Goal: Task Accomplishment & Management: Manage account settings

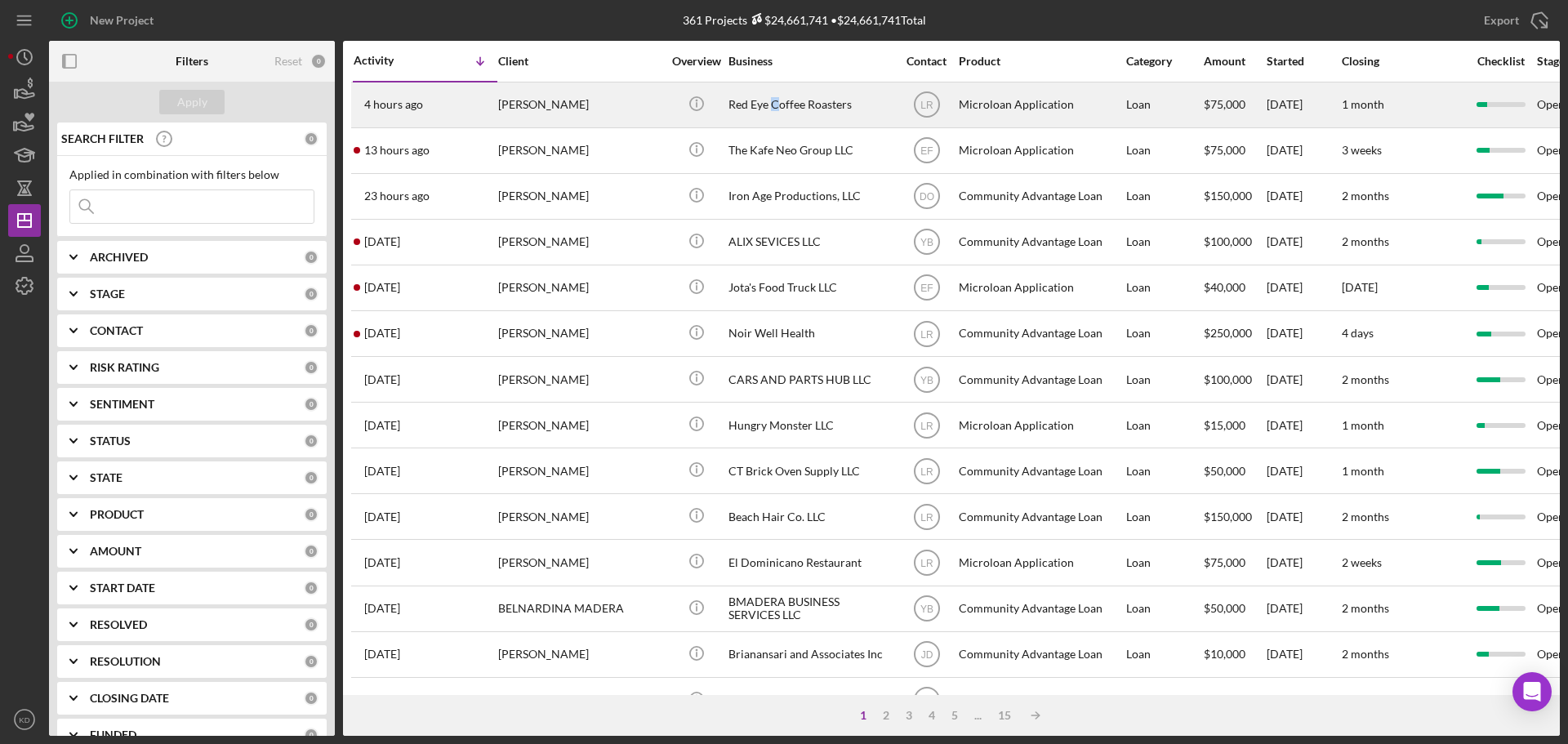
click at [776, 98] on div "Red Eye Coffee Roasters" at bounding box center [810, 105] width 164 height 44
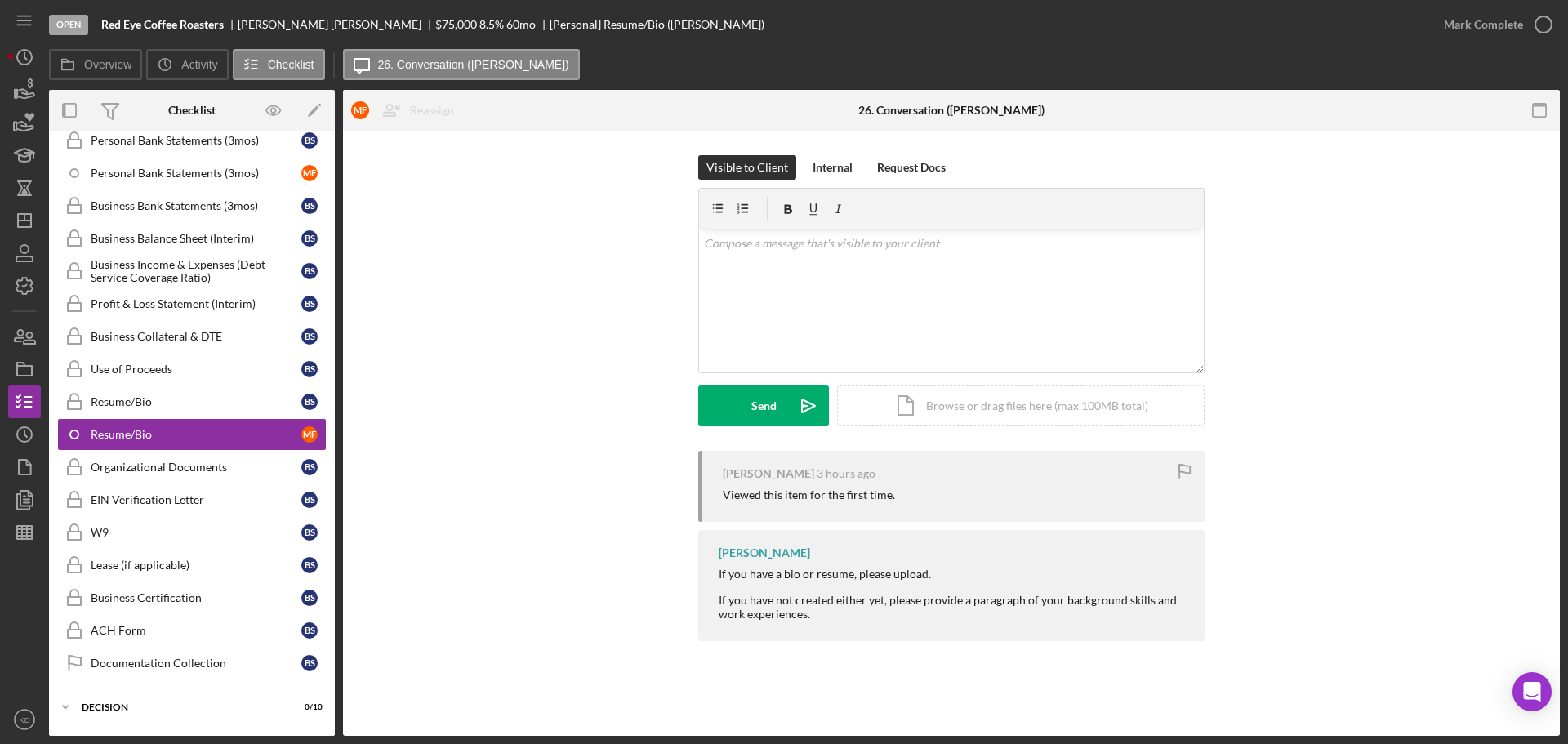
scroll to position [453, 0]
click at [328, 213] on div "Personal Financial Statement Personal Financial Statement B S Personal Financia…" at bounding box center [192, 257] width 286 height 858
click at [335, 213] on div "Overview Internal Workflow Stage Open Icon/Dropdown Arrow Archive (can unarchiv…" at bounding box center [804, 413] width 1511 height 646
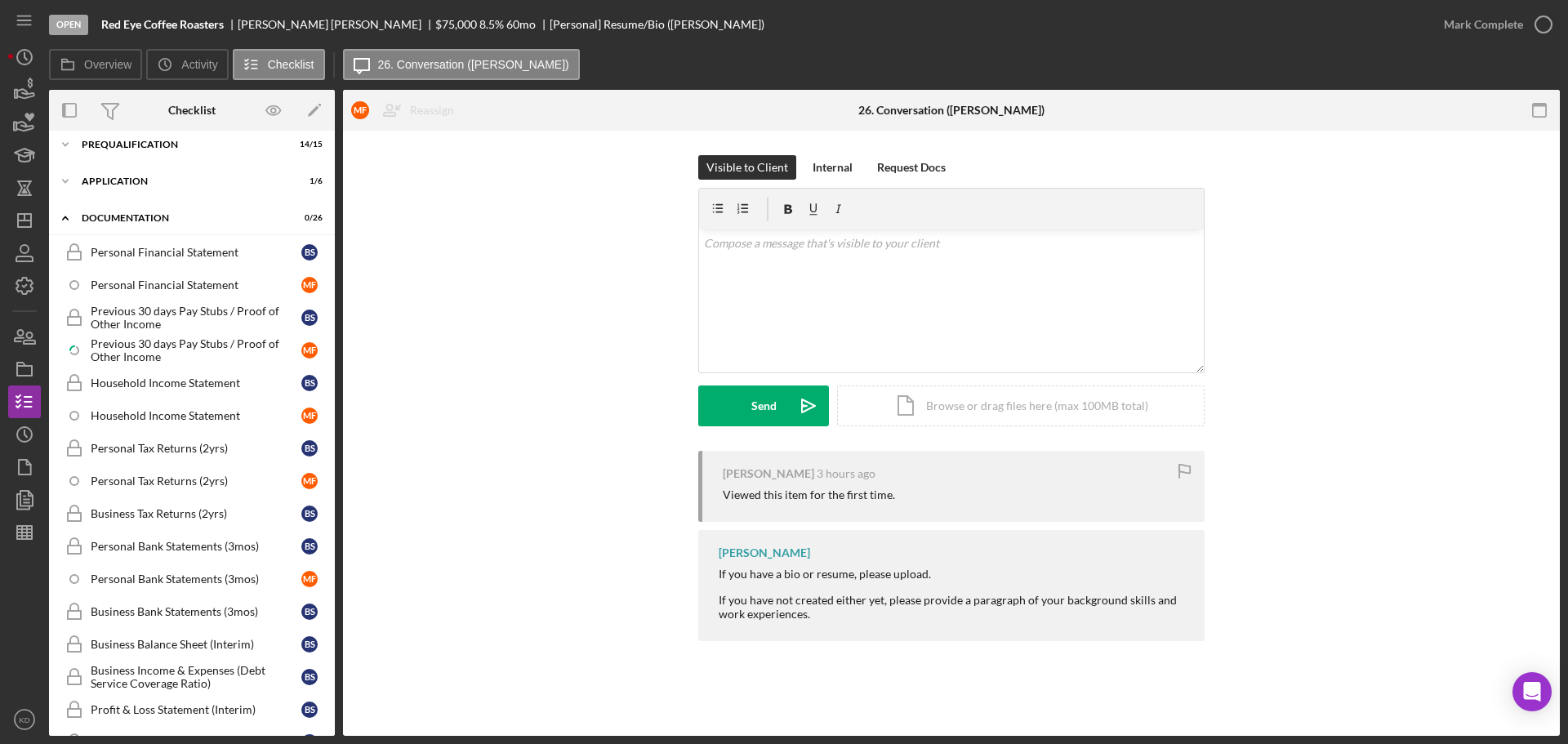
scroll to position [0, 0]
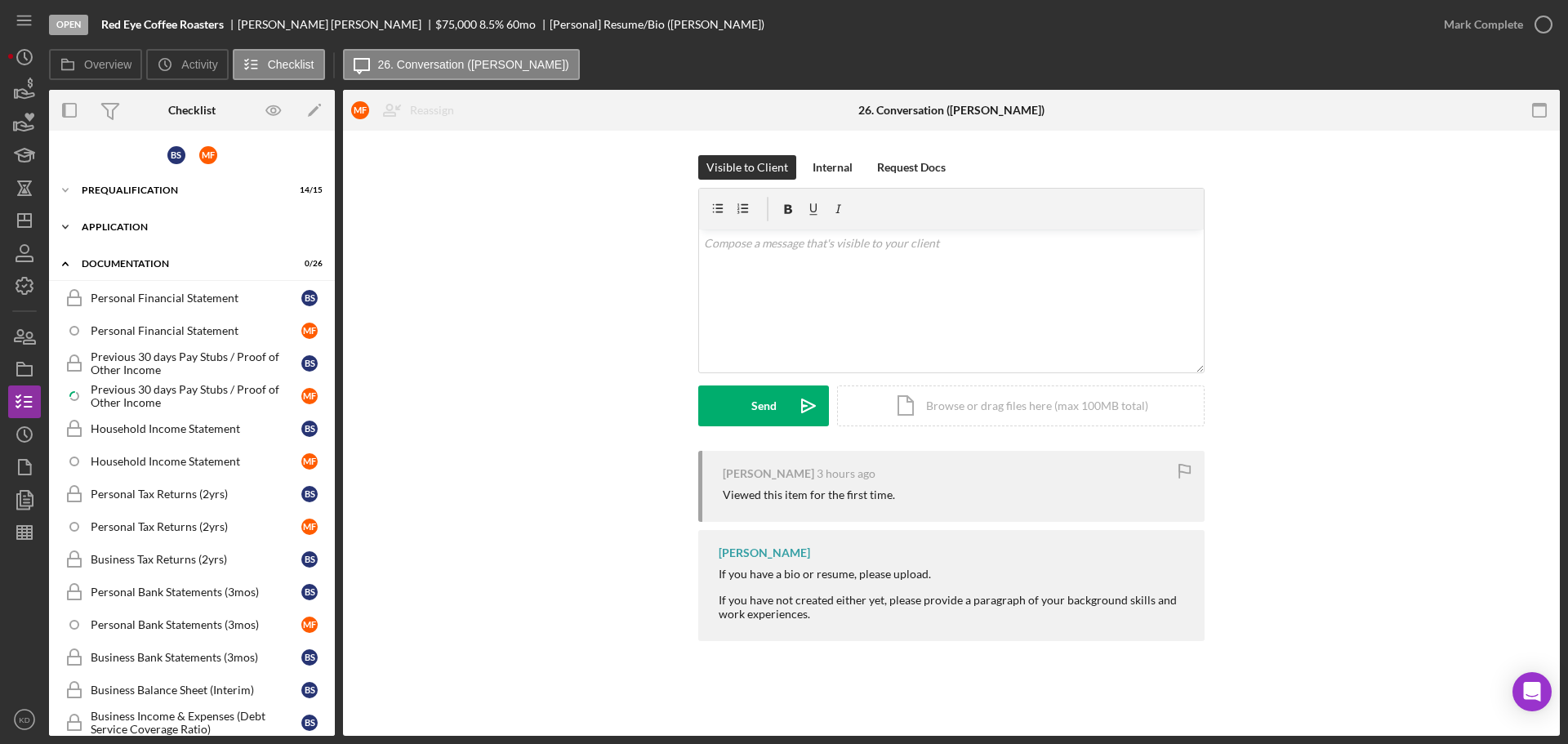
click at [64, 227] on polyline at bounding box center [65, 227] width 5 height 3
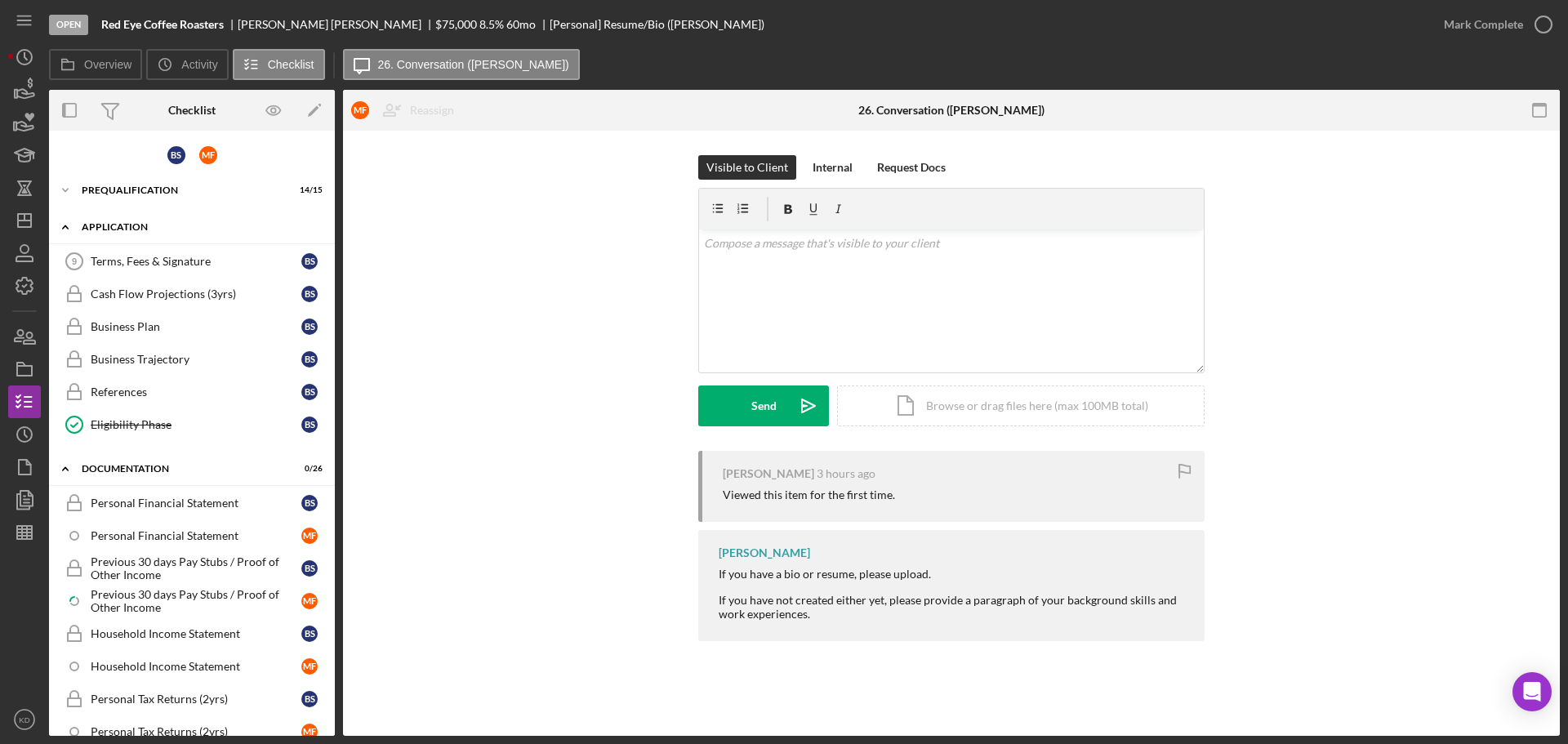
click at [64, 227] on icon "Icon/Expander" at bounding box center [65, 227] width 33 height 33
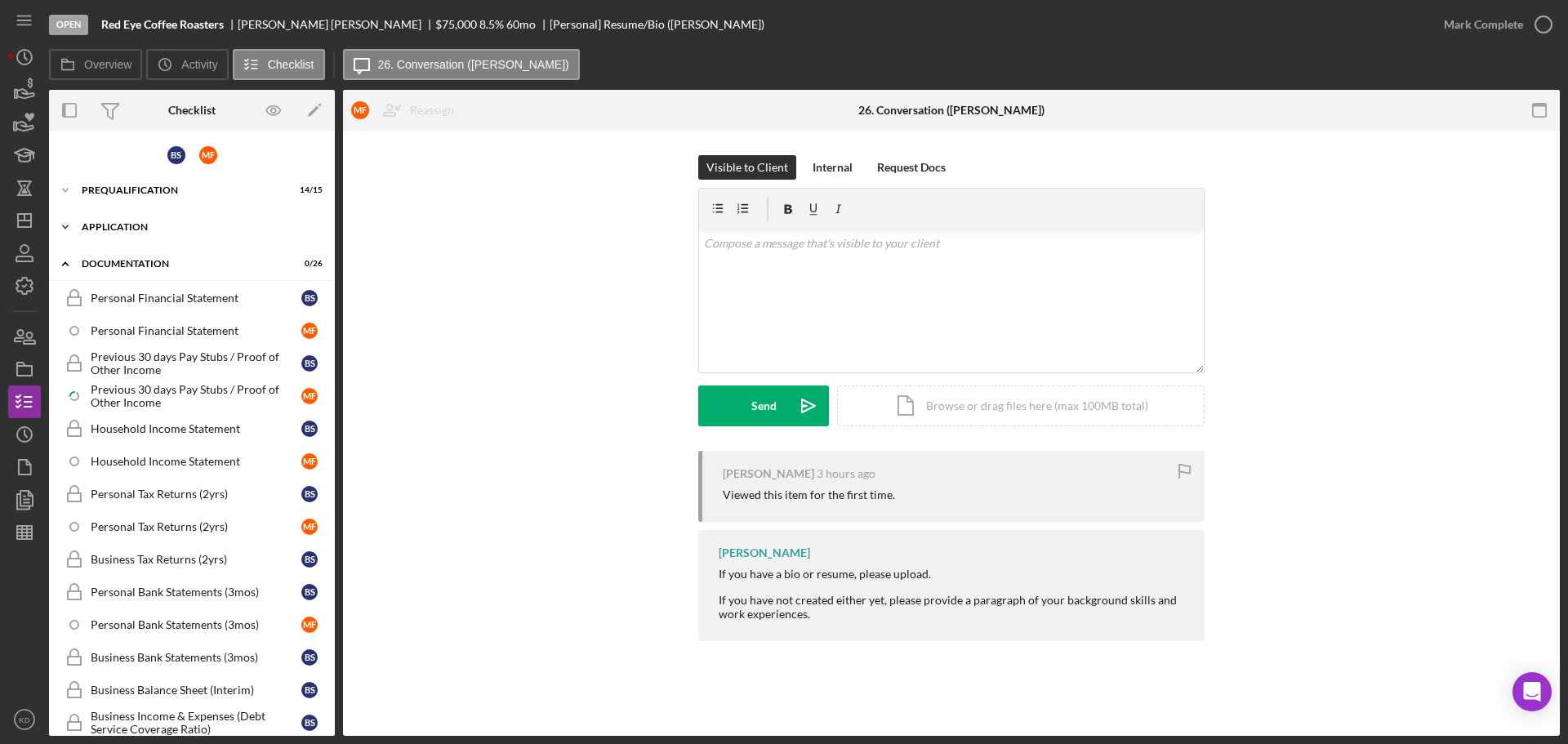
click at [64, 223] on icon "Icon/Expander" at bounding box center [65, 227] width 33 height 33
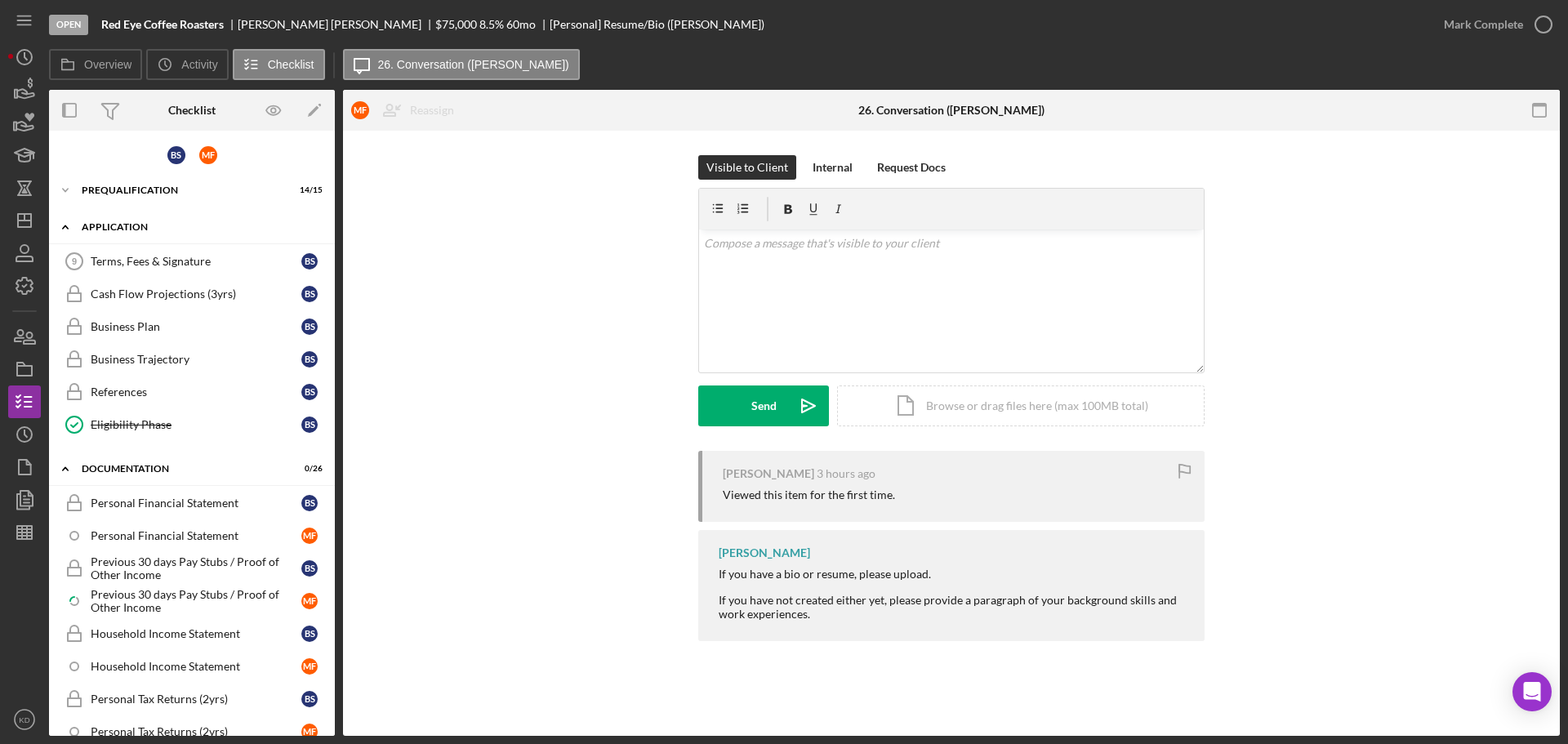
click at [64, 223] on icon "Icon/Expander" at bounding box center [65, 227] width 33 height 33
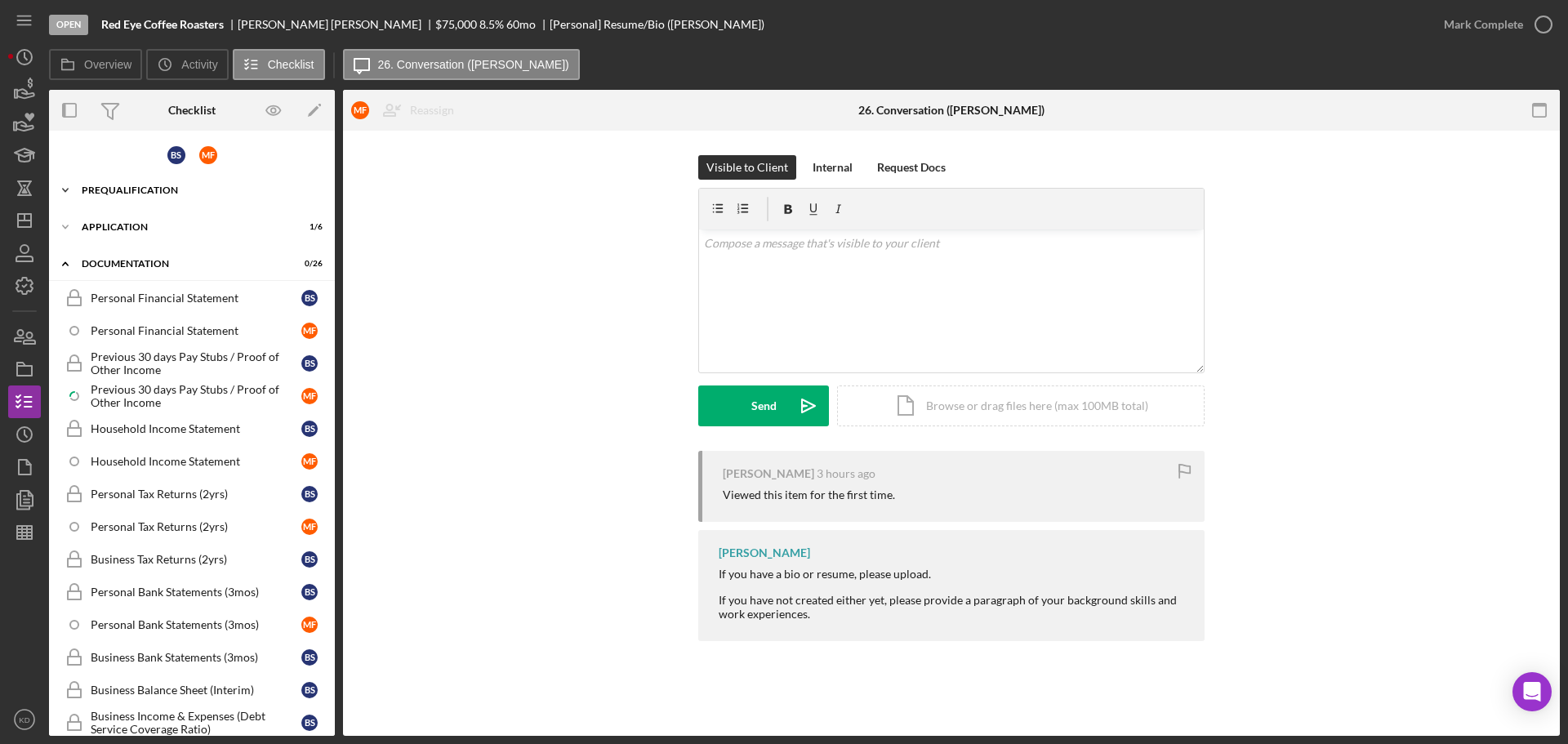
click at [64, 188] on icon "Icon/Expander" at bounding box center [65, 191] width 33 height 33
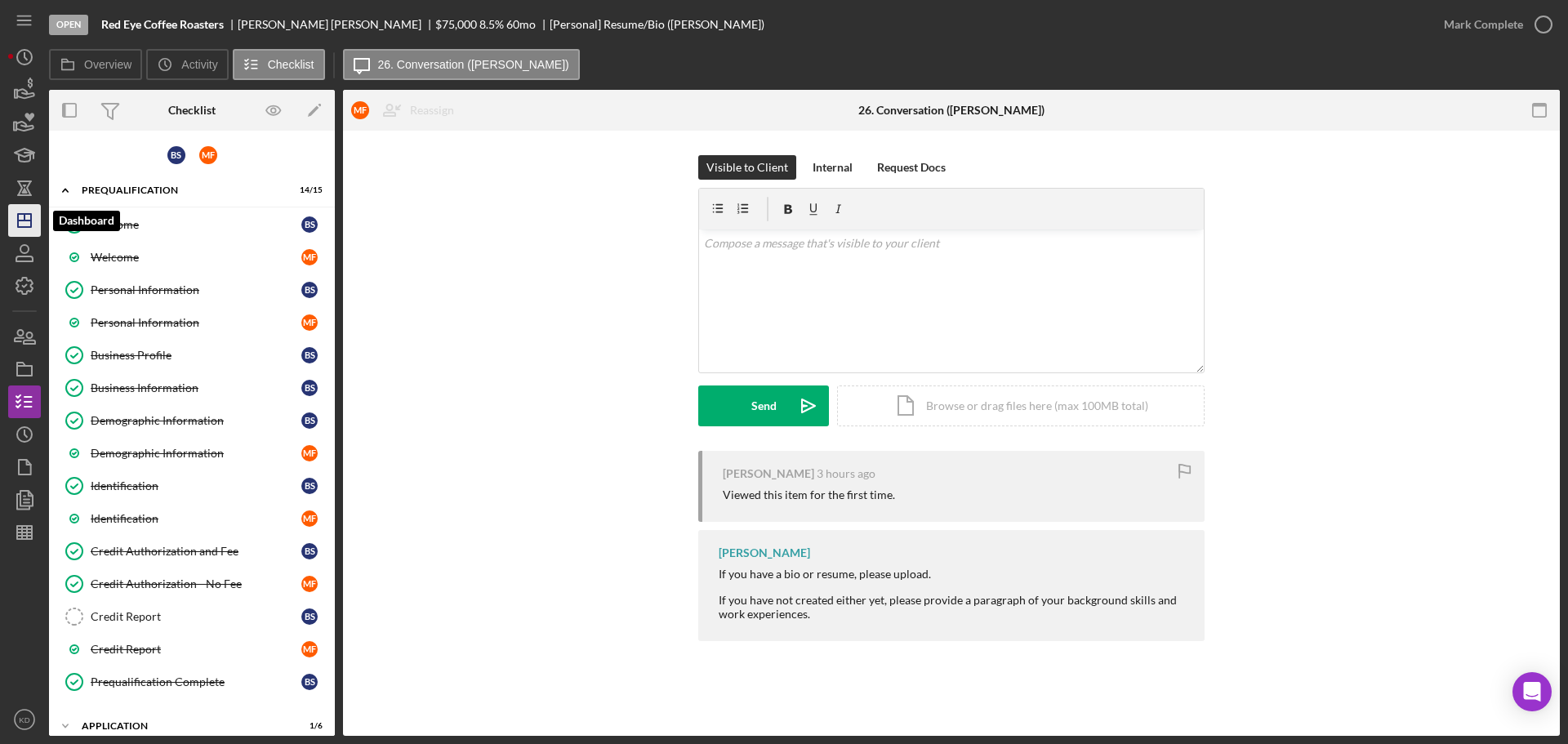
click at [31, 220] on line "button" at bounding box center [24, 220] width 13 height 0
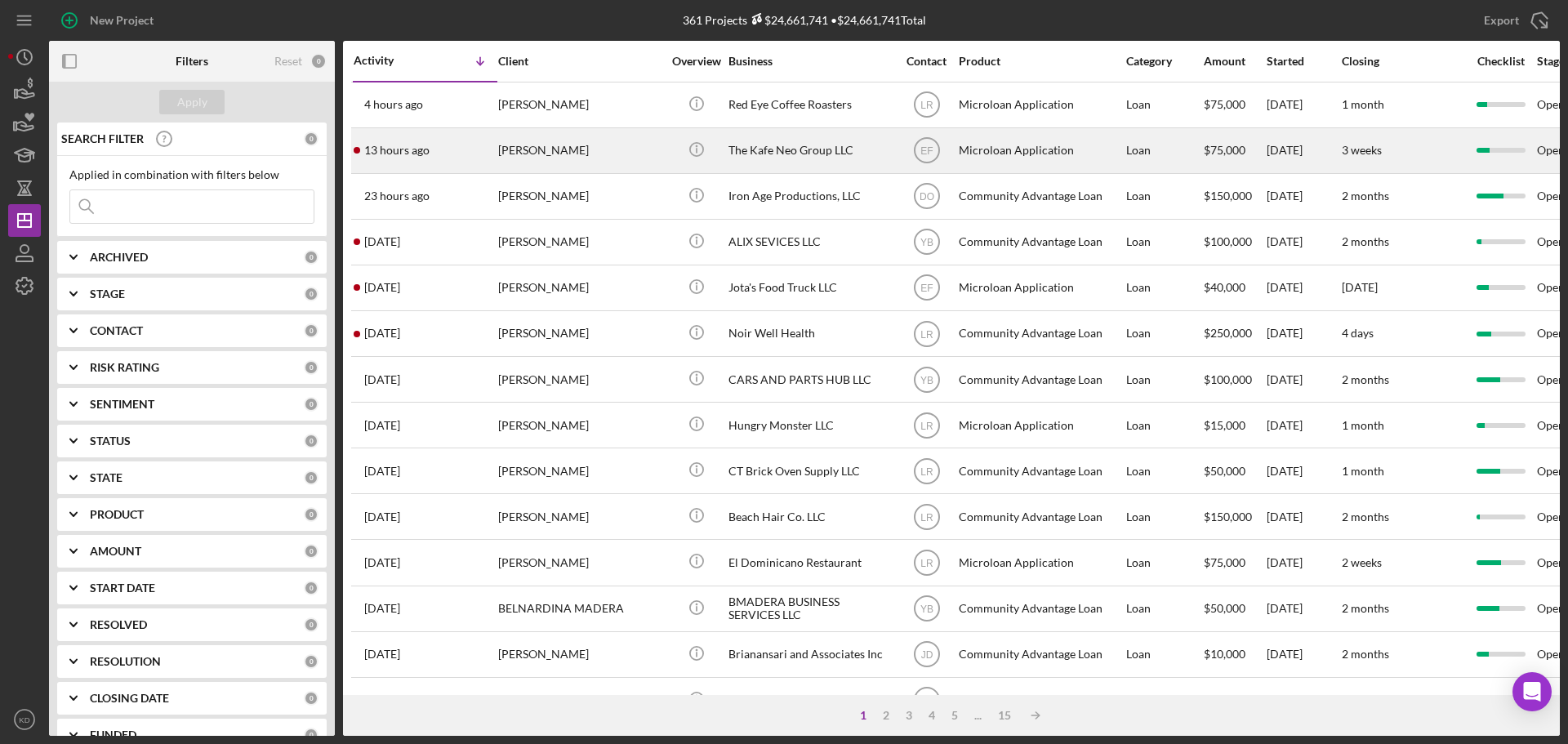
click at [781, 146] on div "The Kafe Neo Group LLC" at bounding box center [810, 151] width 164 height 44
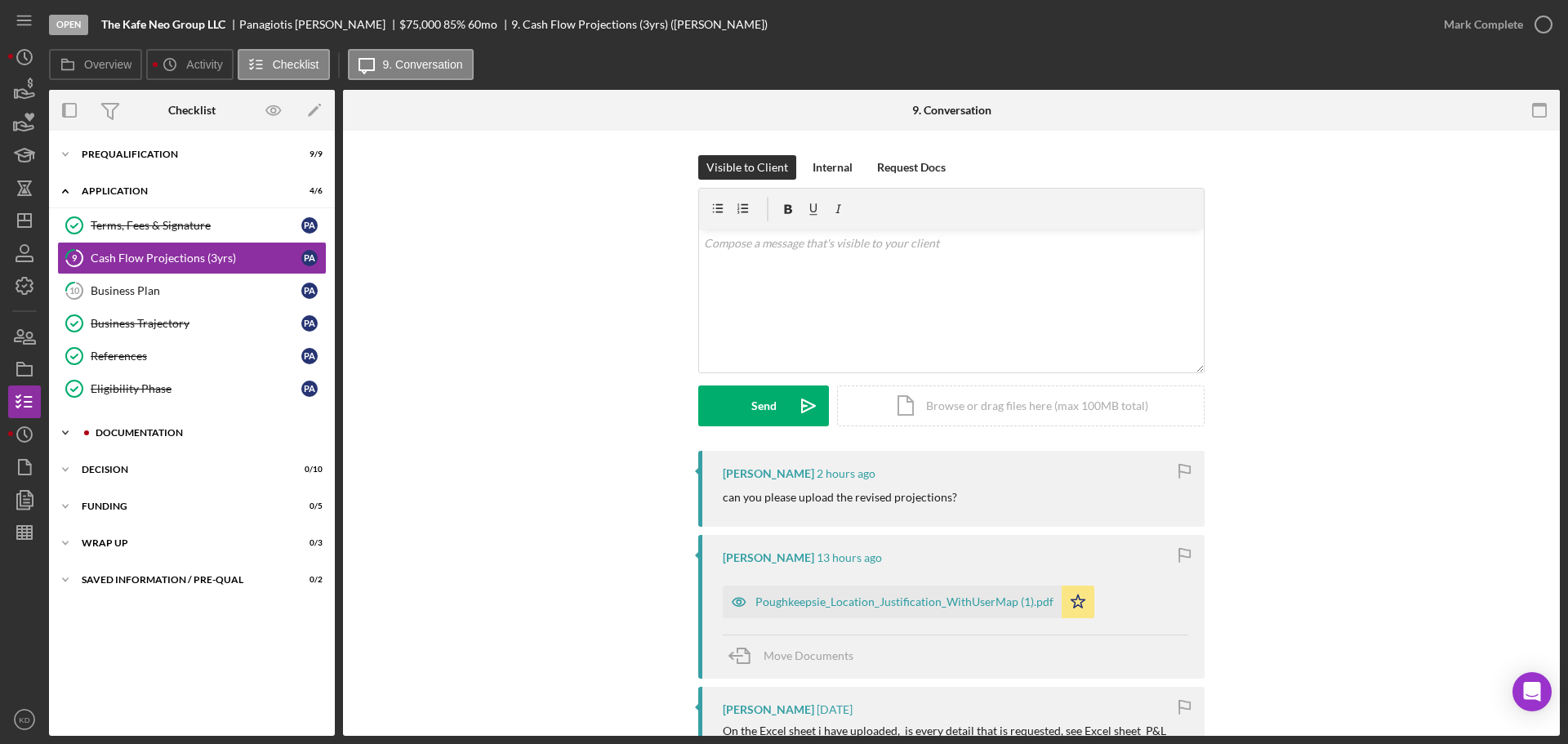
click at [69, 427] on icon "Icon/Expander" at bounding box center [65, 433] width 33 height 33
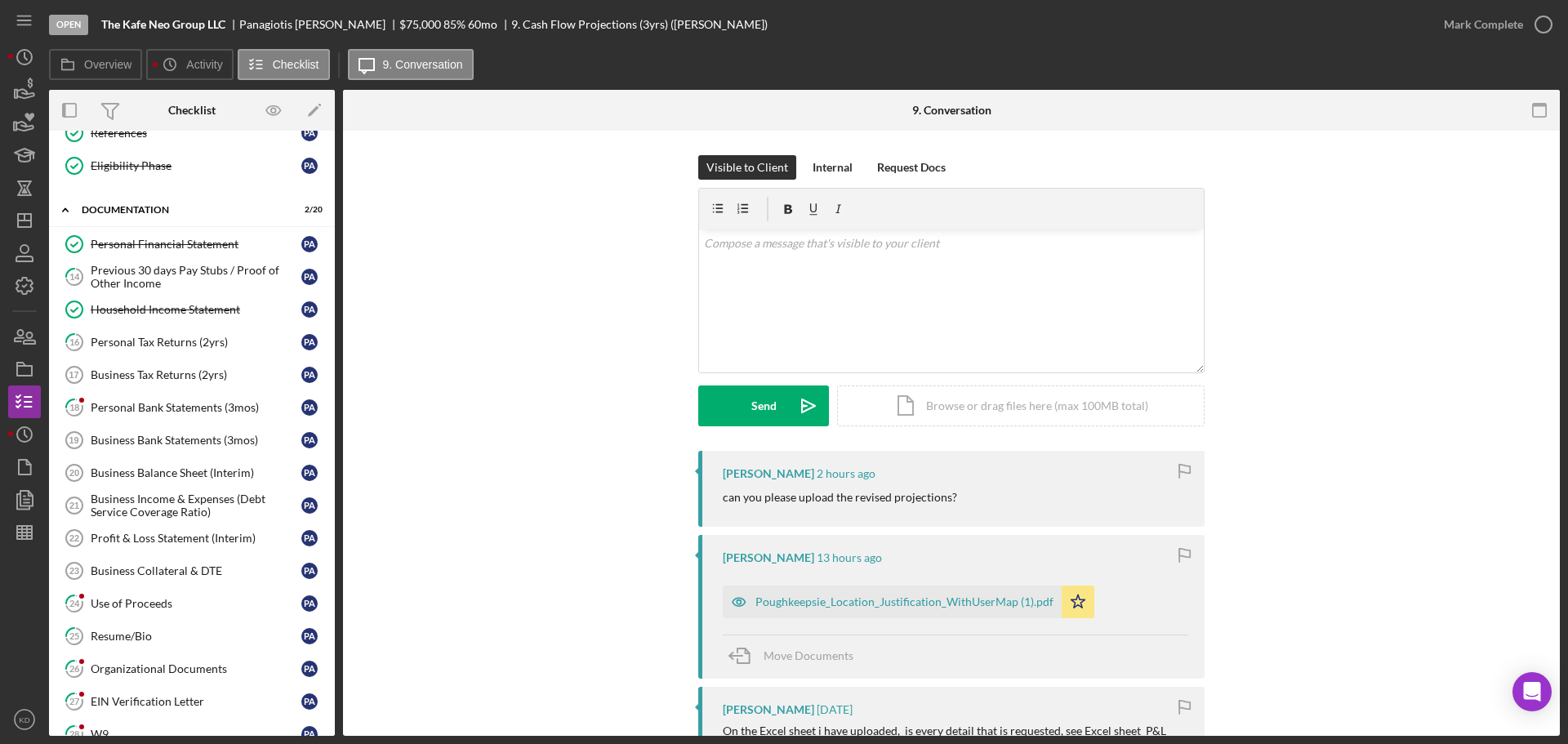
scroll to position [231, 0]
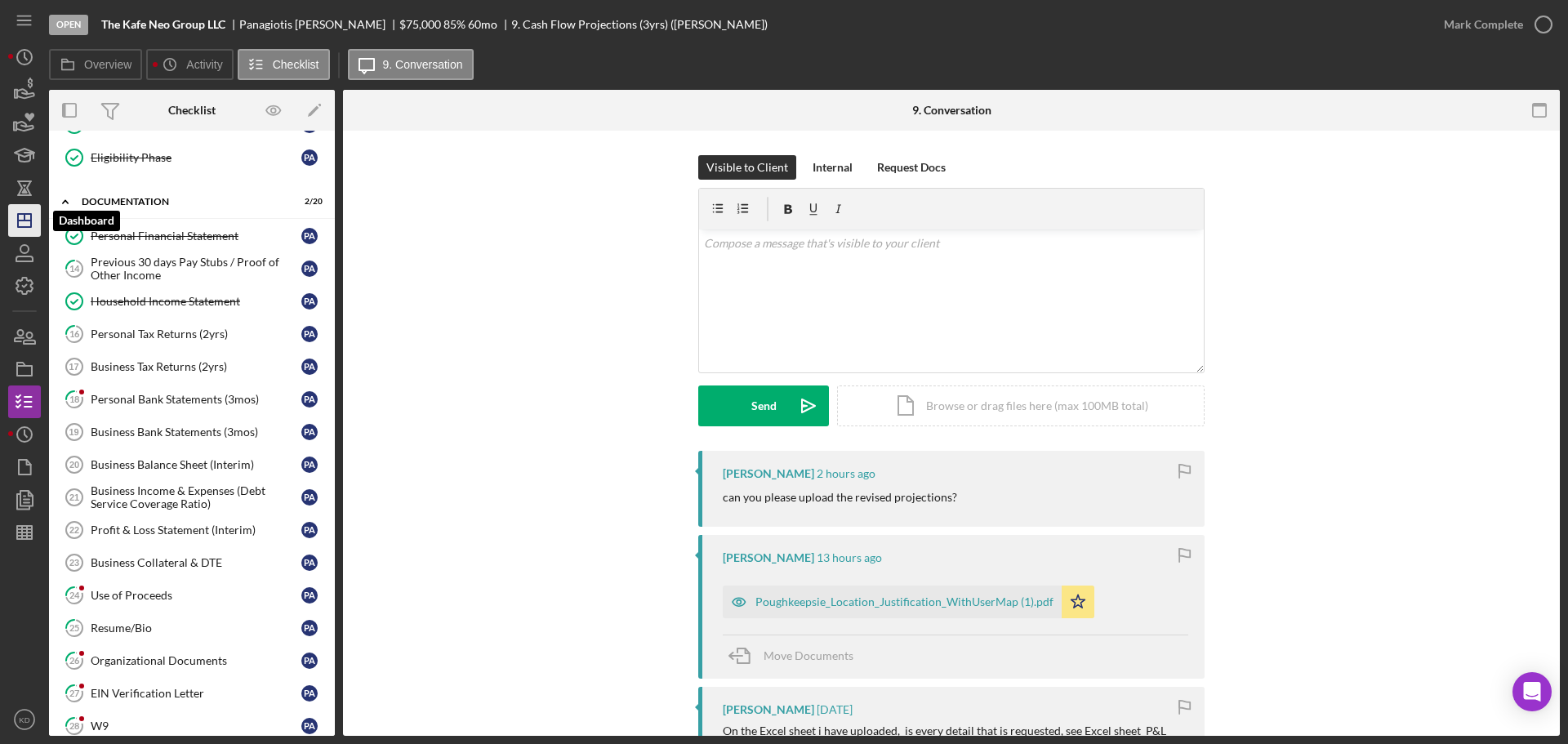
click at [19, 224] on polygon "button" at bounding box center [24, 220] width 13 height 13
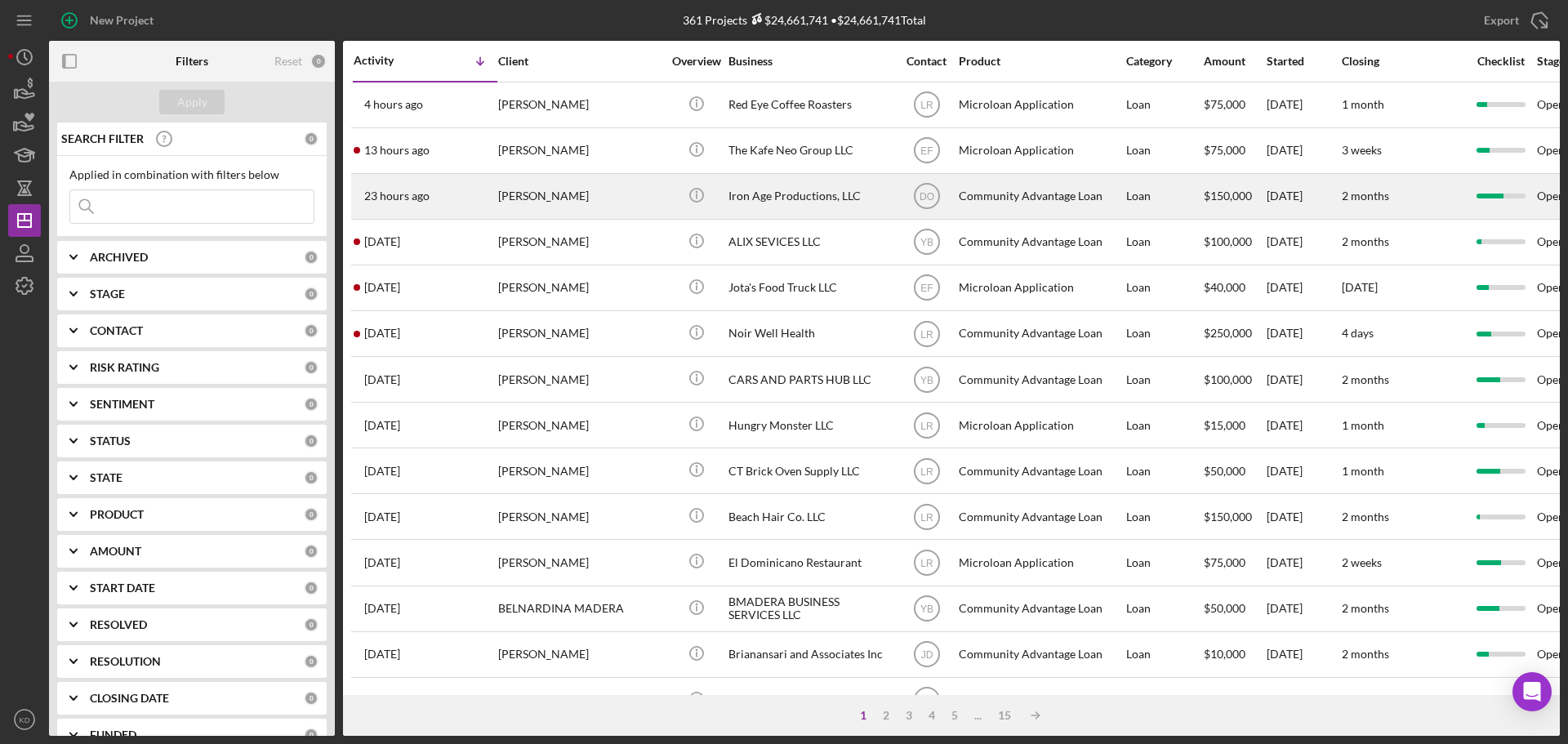
click at [797, 194] on div "Iron Age Productions, LLC" at bounding box center [810, 197] width 164 height 44
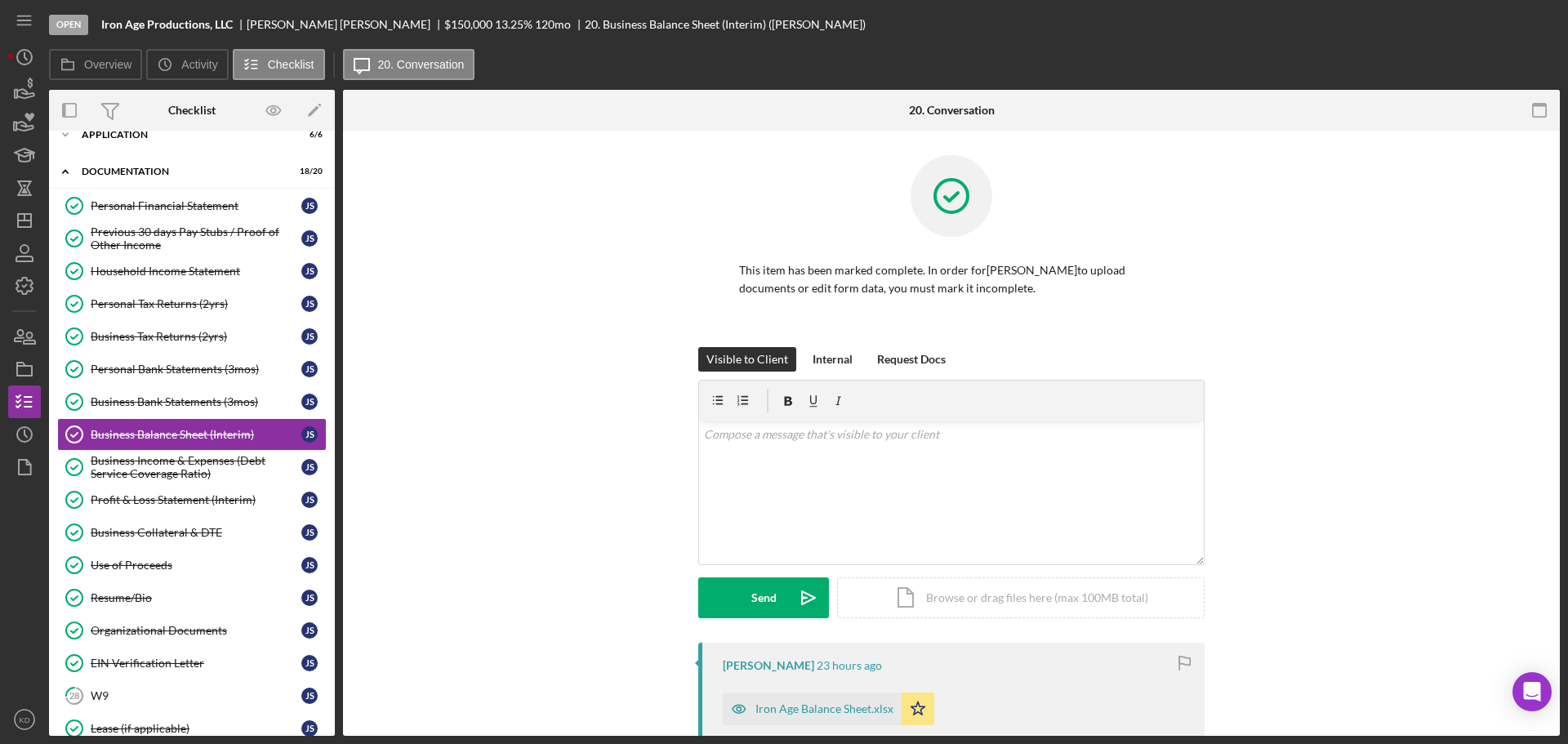
scroll to position [57, 0]
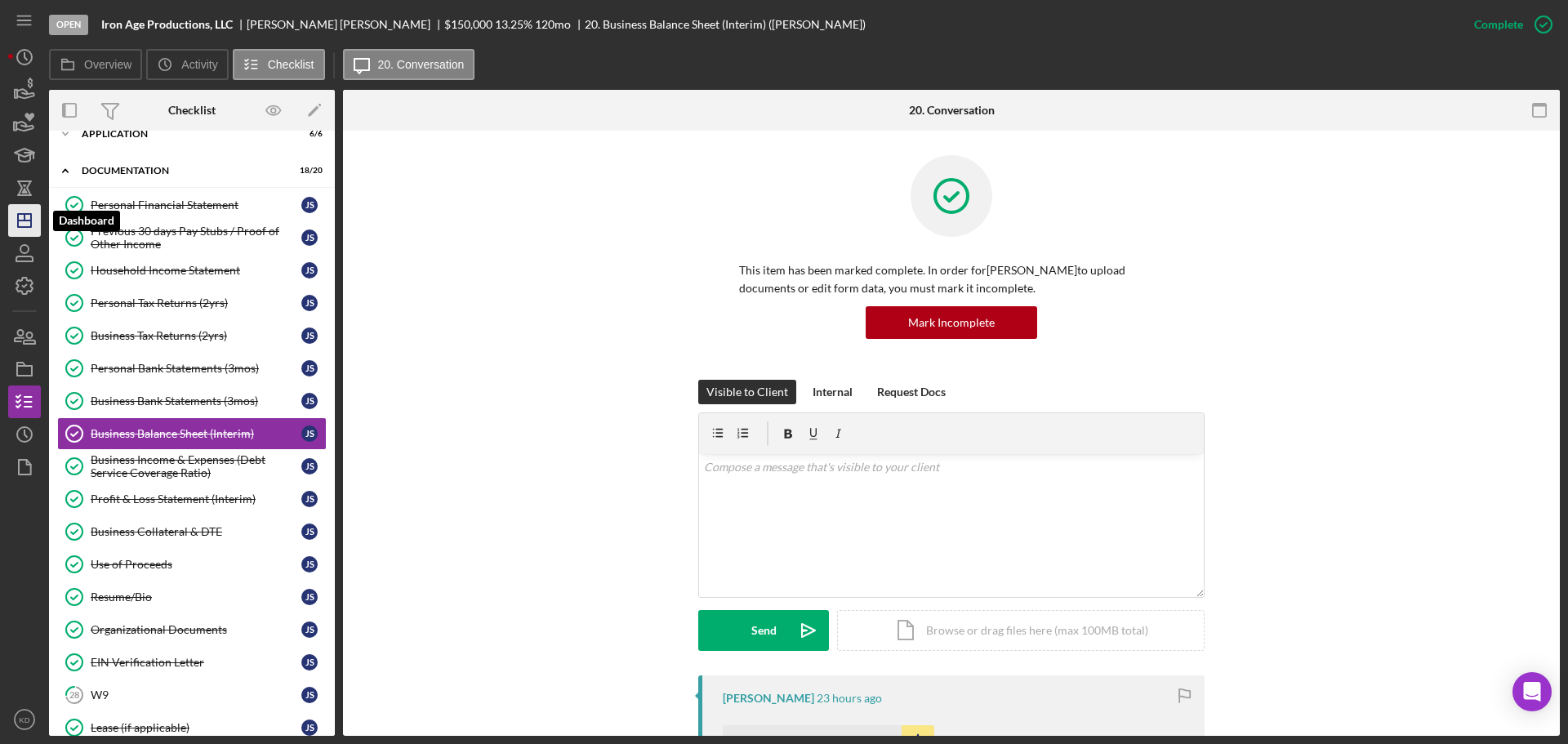
click at [25, 220] on line "button" at bounding box center [24, 220] width 13 height 0
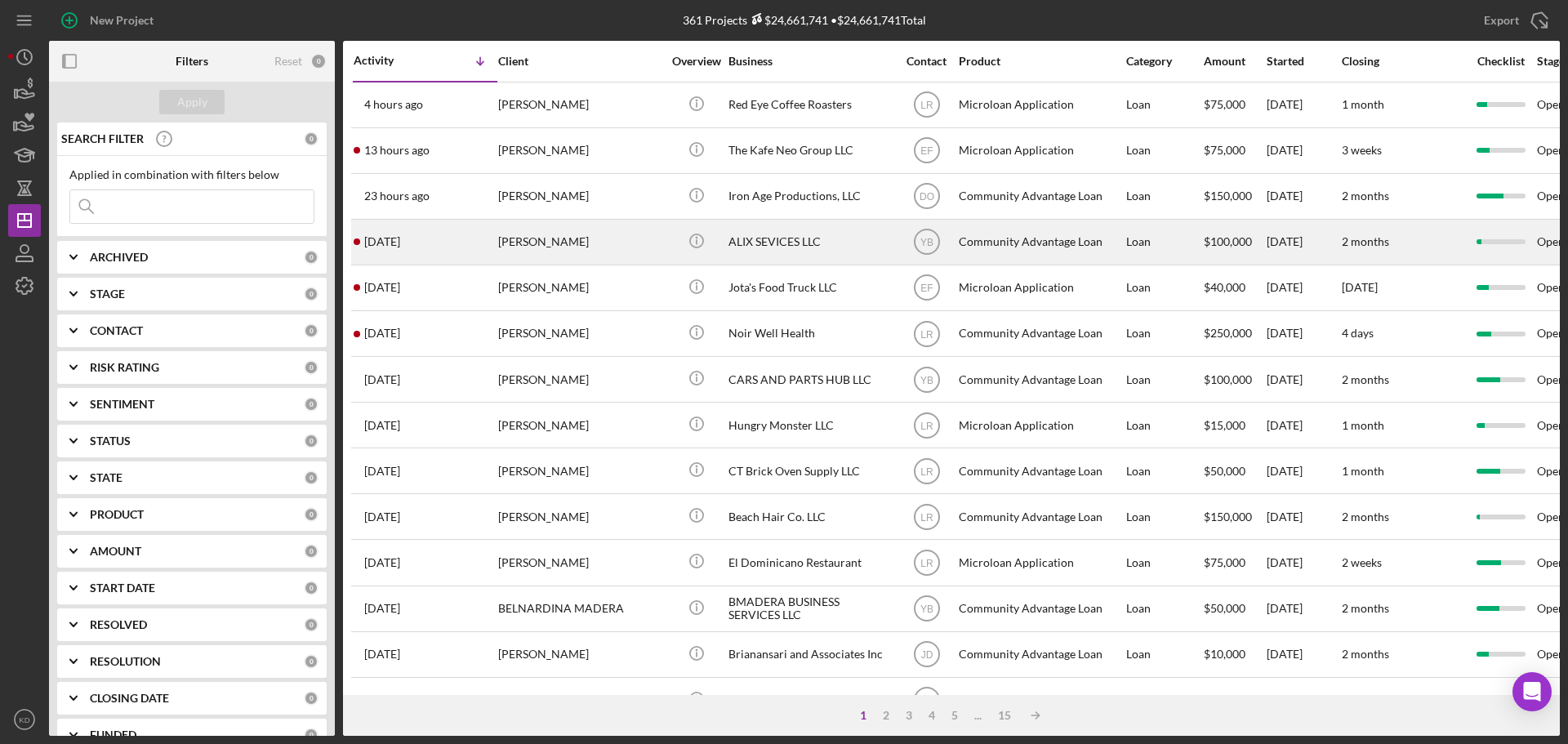
click at [767, 233] on div "ALIX SEVICES LLC" at bounding box center [810, 242] width 164 height 44
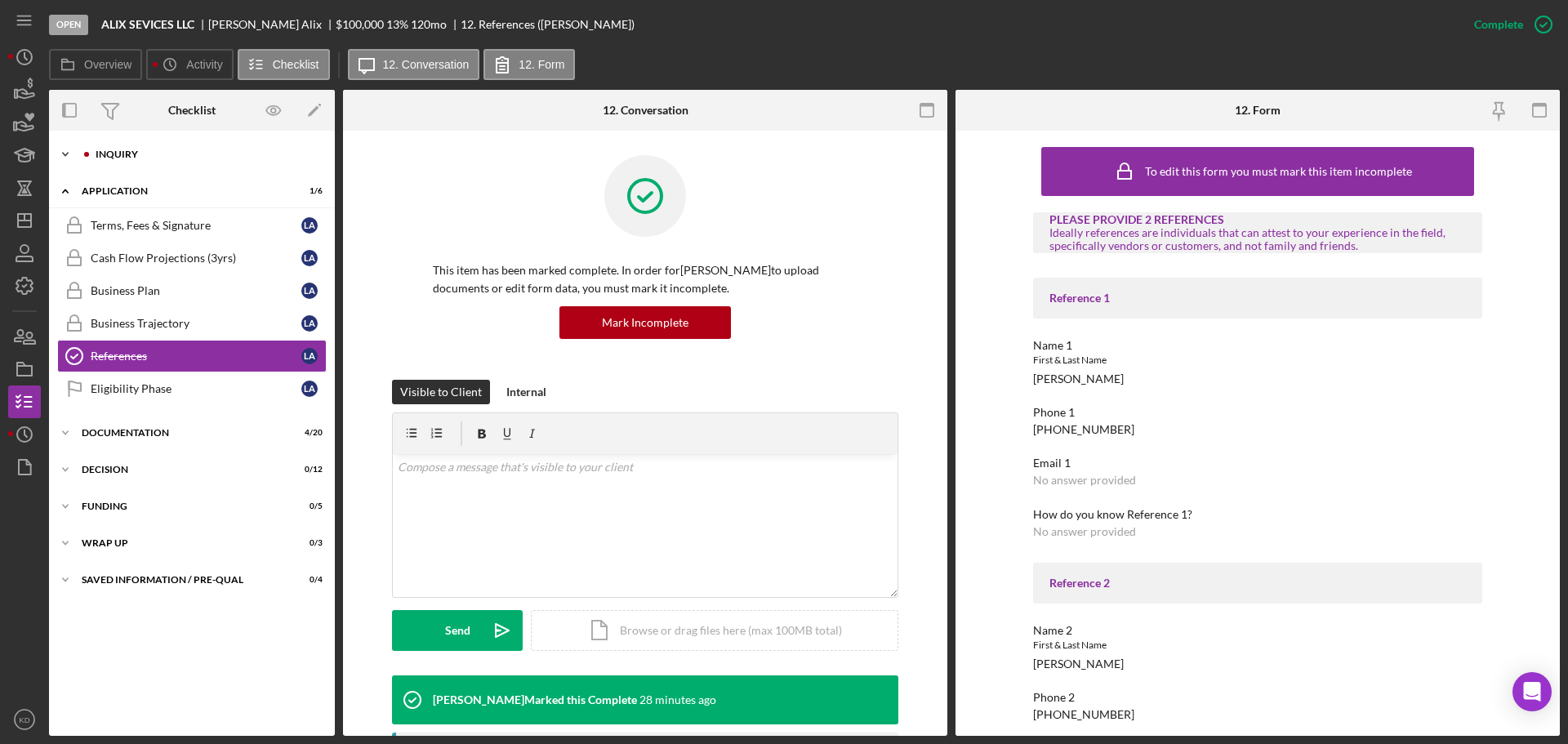
click at [64, 154] on polyline at bounding box center [65, 154] width 5 height 3
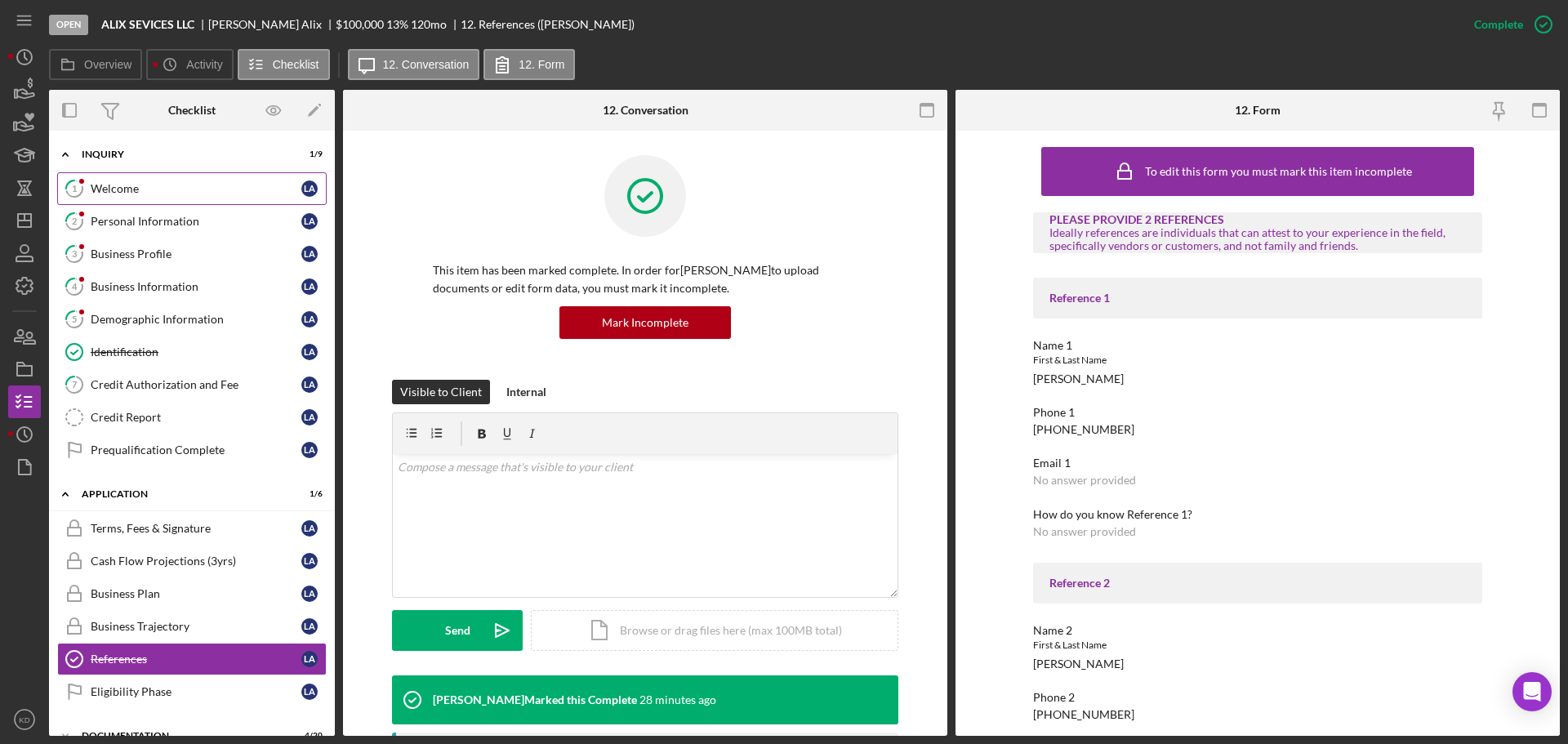
click at [118, 188] on div "Welcome" at bounding box center [196, 188] width 211 height 13
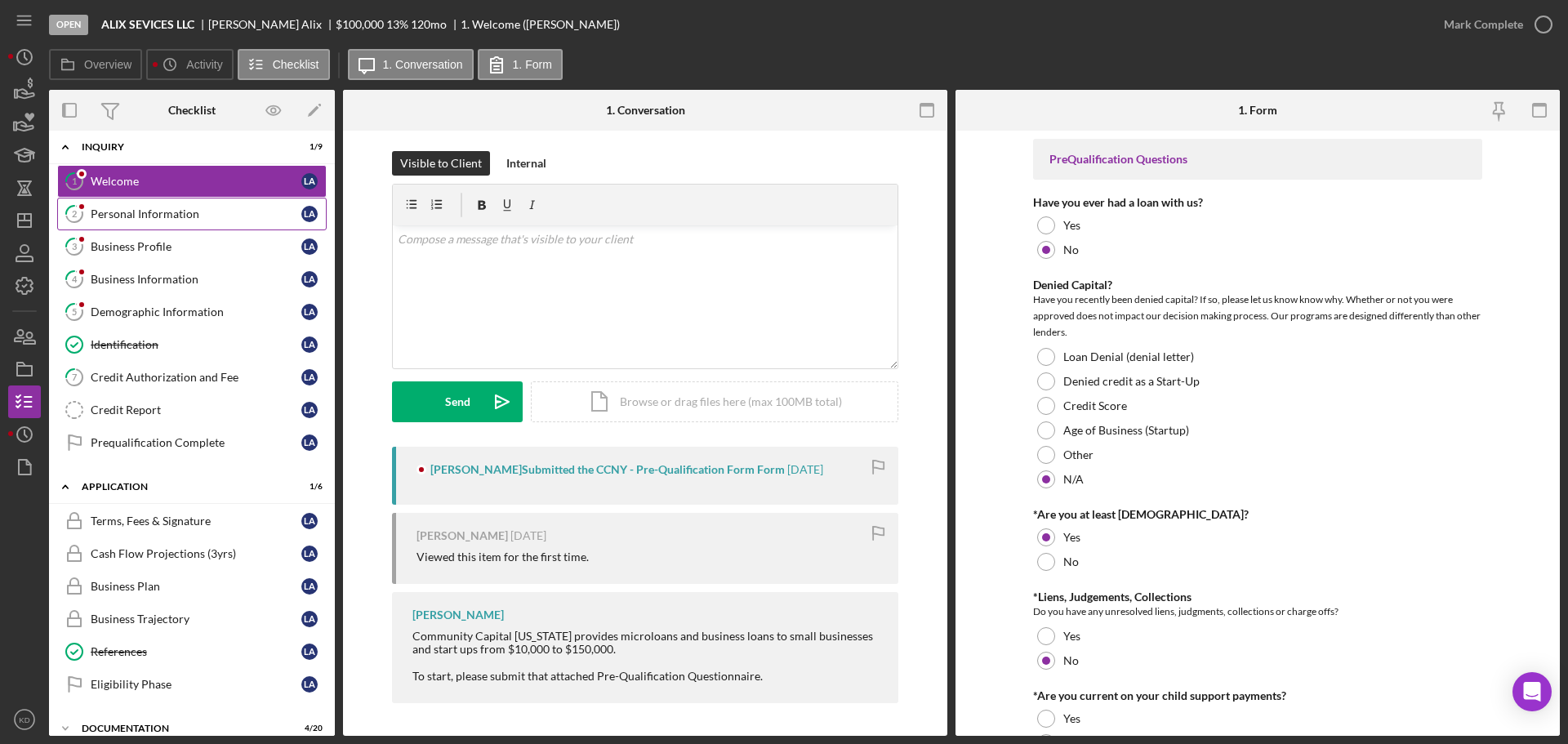
scroll to position [8, 0]
click at [163, 211] on div "Personal Information" at bounding box center [196, 213] width 211 height 13
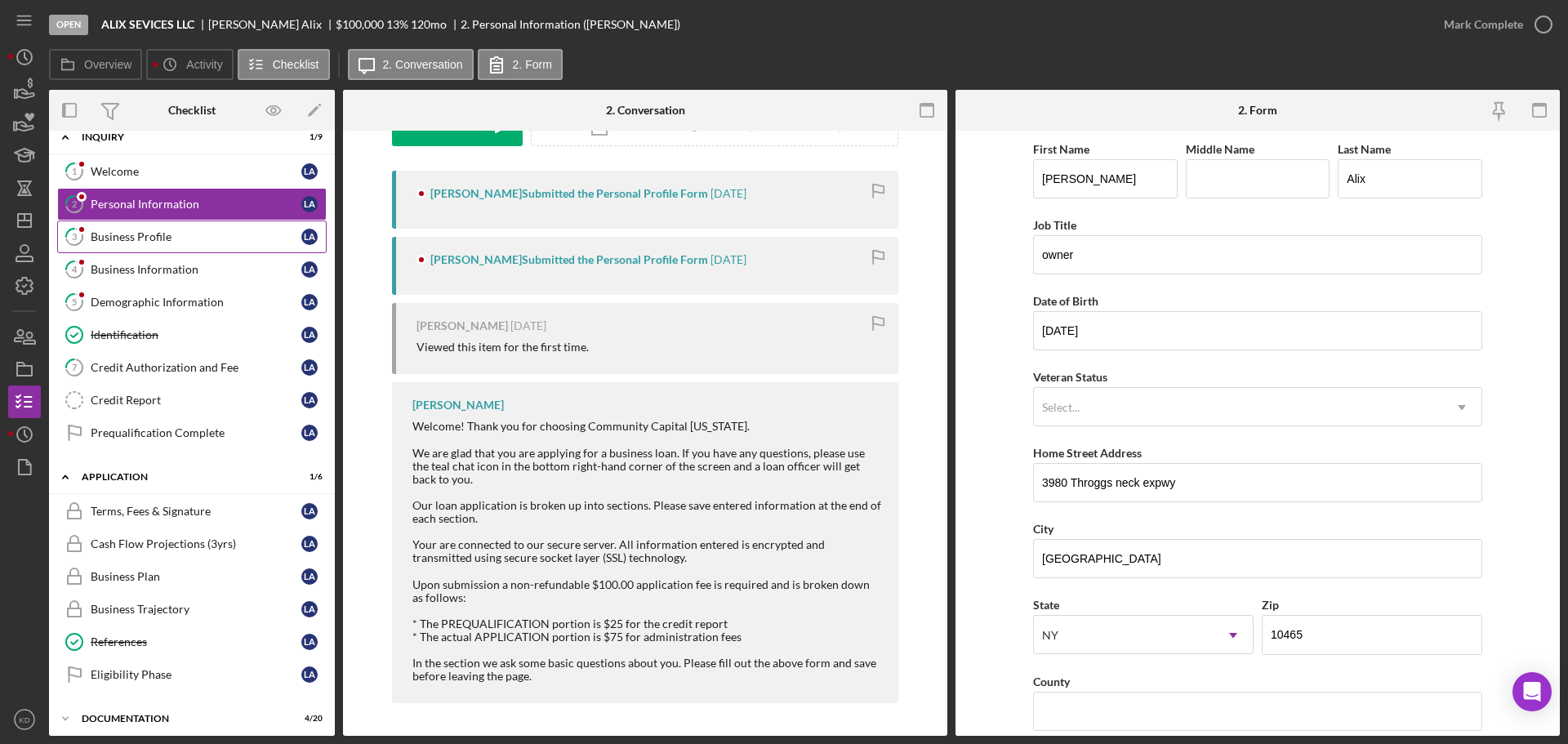
scroll to position [18, 0]
click at [138, 234] on div "Business Profile" at bounding box center [196, 235] width 211 height 13
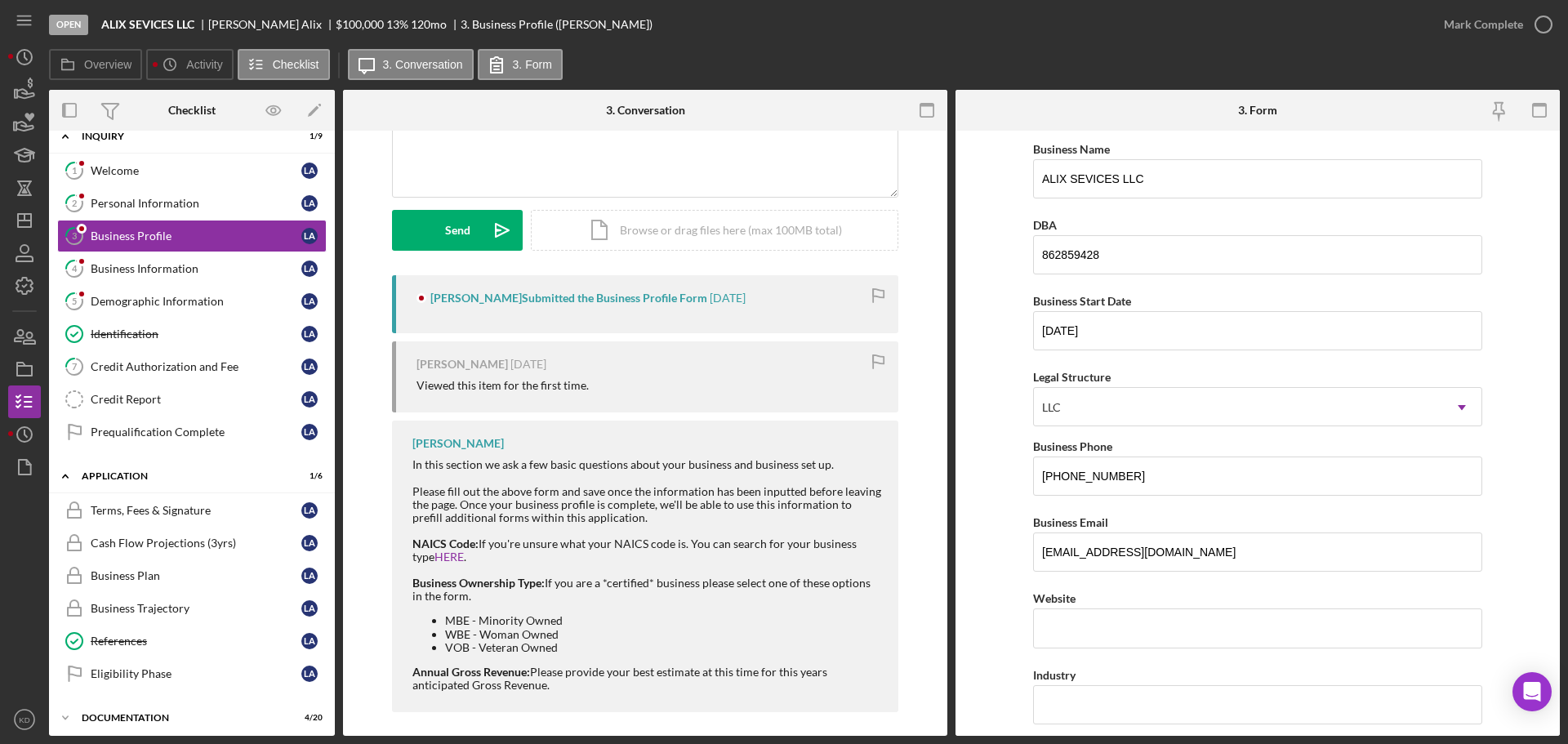
scroll to position [185, 0]
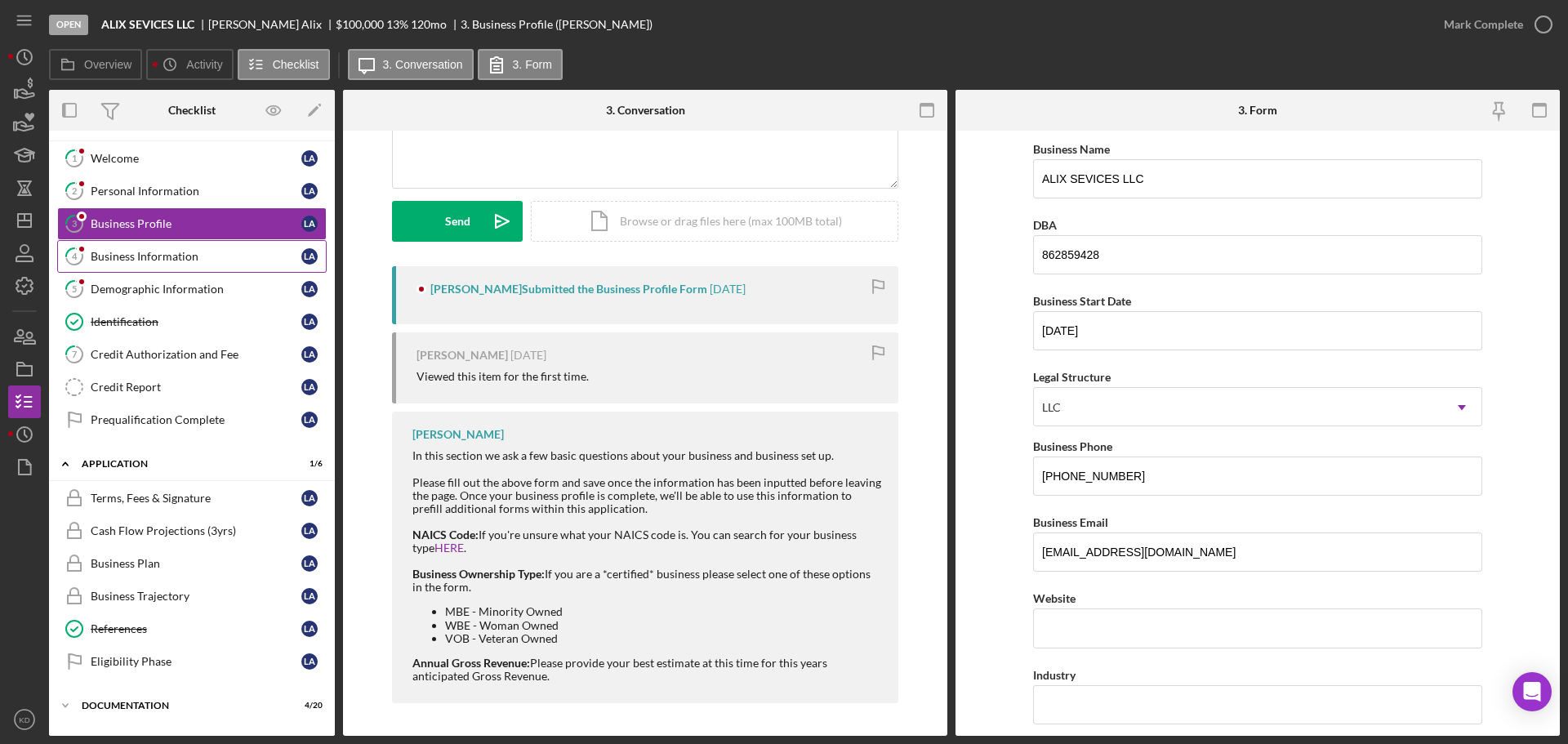
click at [176, 255] on div "Business Information" at bounding box center [196, 256] width 211 height 13
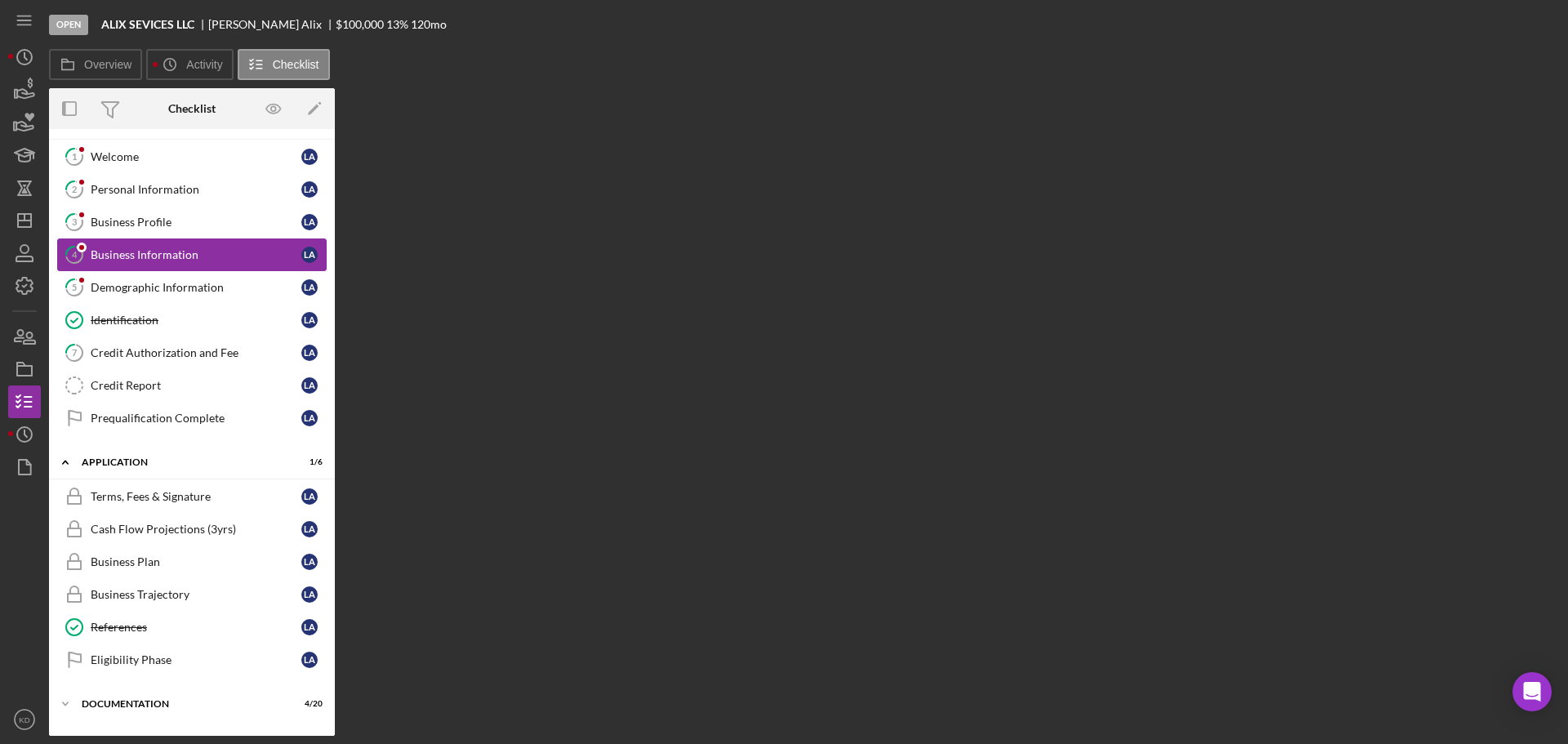
scroll to position [31, 0]
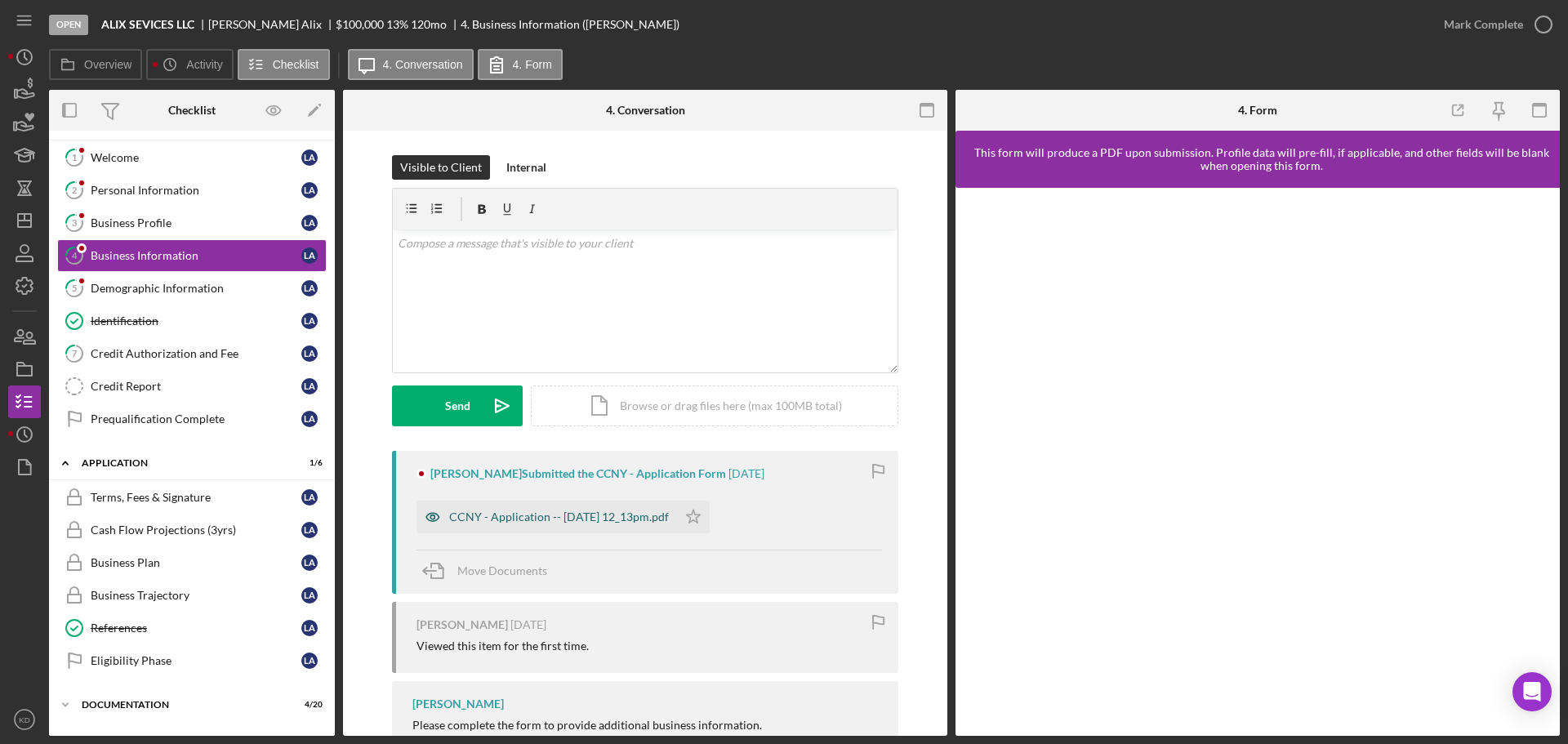
click at [546, 522] on div "CCNY - Application -- [DATE] 12_13pm.pdf" at bounding box center [559, 517] width 220 height 13
